Goal: Information Seeking & Learning: Learn about a topic

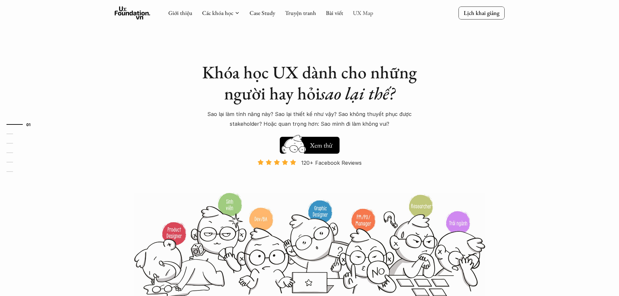
click at [363, 14] on link "UX Map" at bounding box center [363, 12] width 20 height 7
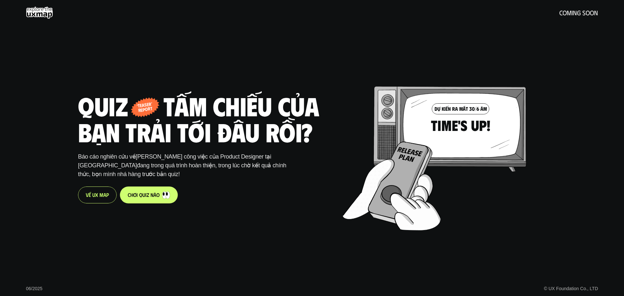
click at [46, 14] on use at bounding box center [39, 13] width 27 height 12
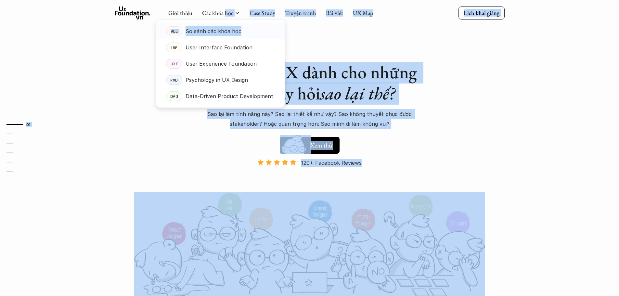
drag, startPoint x: 225, startPoint y: 13, endPoint x: 280, endPoint y: 28, distance: 56.9
click at [212, 65] on p "User Experience Foundation" at bounding box center [221, 64] width 71 height 10
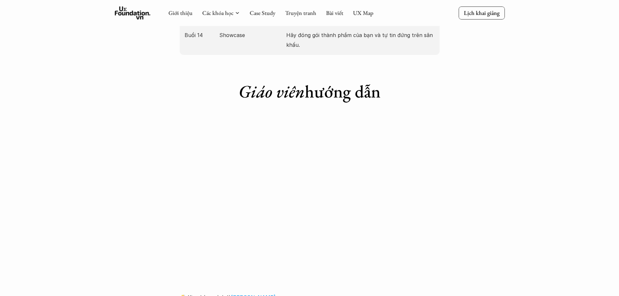
scroll to position [1249, 0]
